Goal: Information Seeking & Learning: Learn about a topic

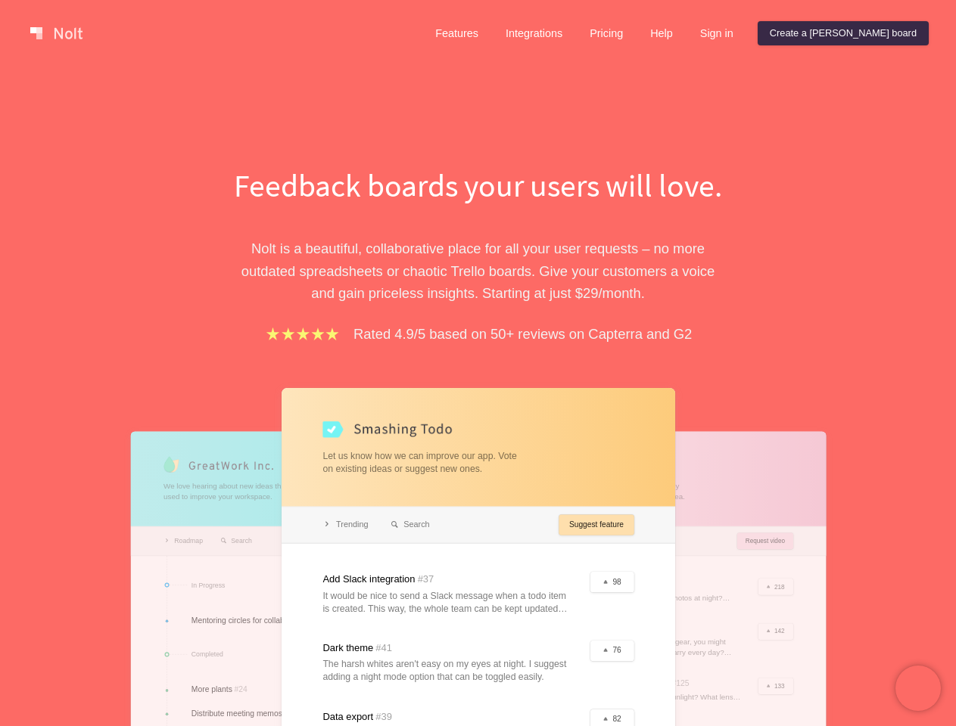
click at [477, 363] on div "Feedback boards your users will love. [PERSON_NAME] is a beautiful, collaborati…" at bounding box center [478, 543] width 522 height 761
click at [56, 33] on link at bounding box center [56, 33] width 64 height 24
click at [490, 33] on link "Features" at bounding box center [456, 33] width 67 height 24
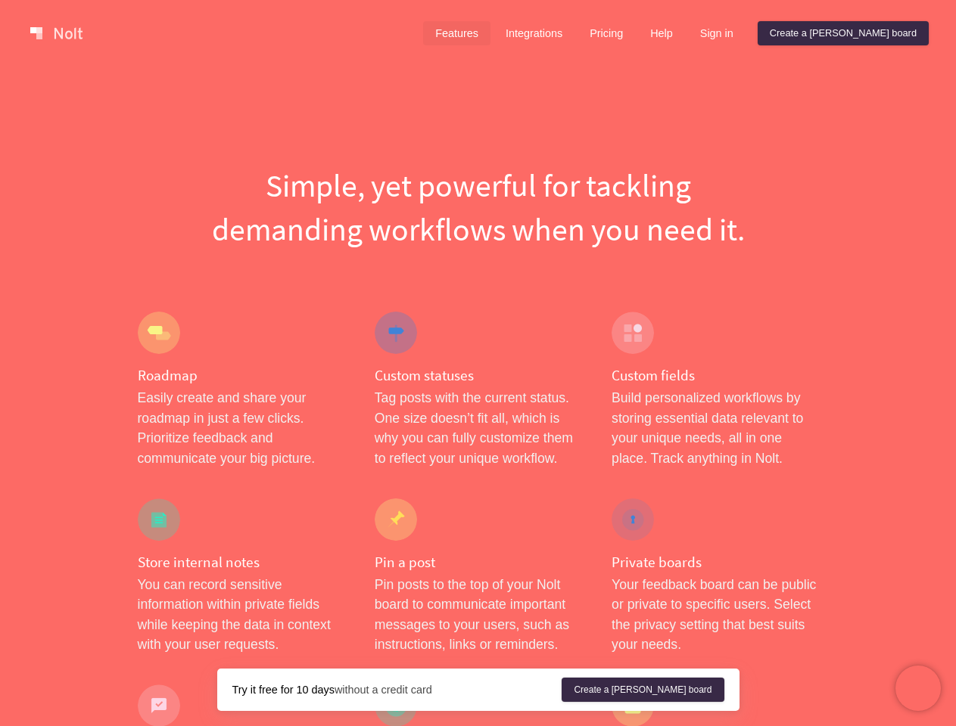
click at [574, 33] on link "Integrations" at bounding box center [533, 33] width 81 height 24
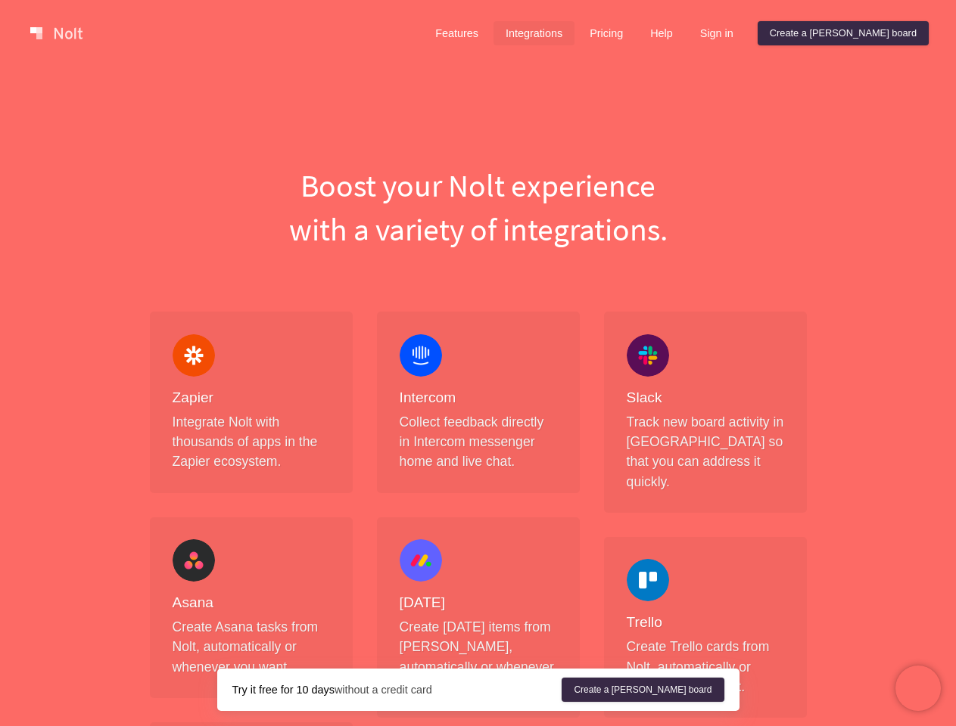
click at [635, 33] on link "Pricing" at bounding box center [606, 33] width 58 height 24
